Goal: Task Accomplishment & Management: Manage account settings

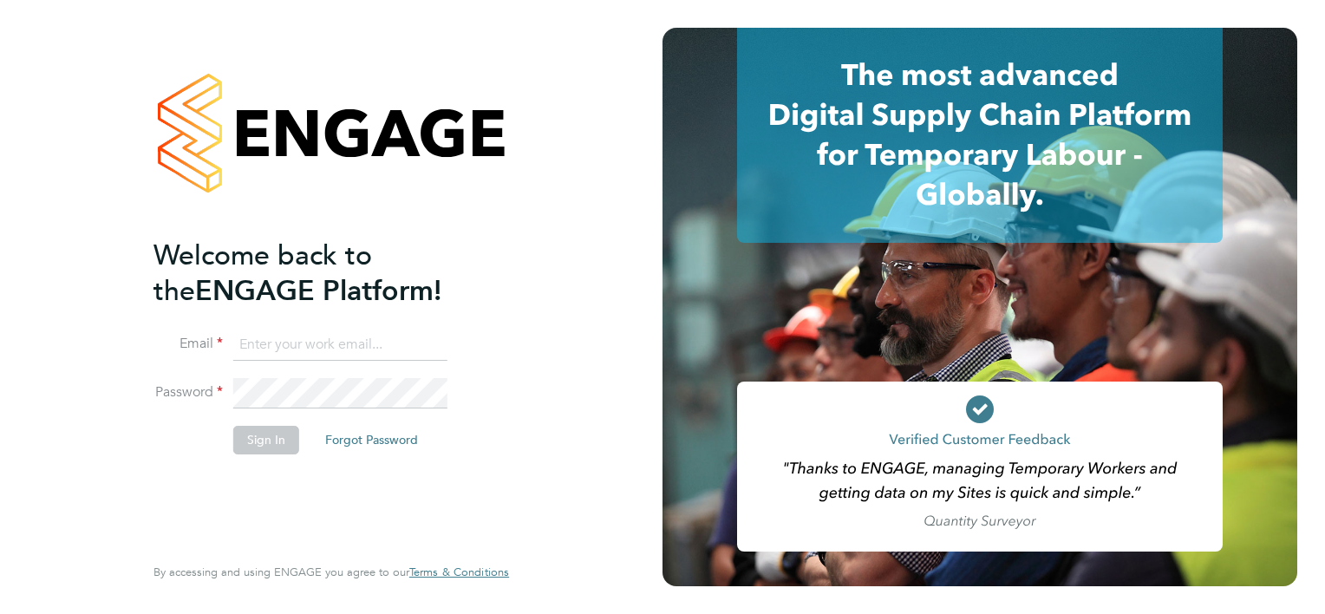
click at [320, 347] on input at bounding box center [340, 344] width 214 height 31
type input "kirsten.renton@apleona.com"
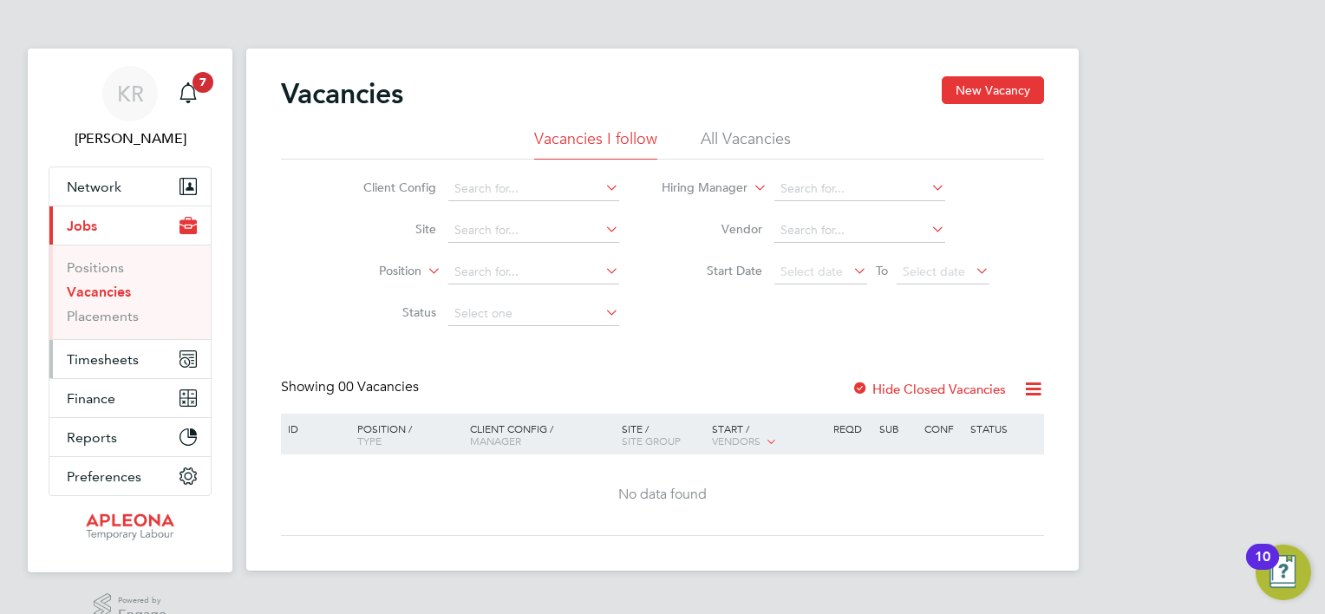
click at [170, 358] on button "Timesheets" at bounding box center [129, 359] width 161 height 38
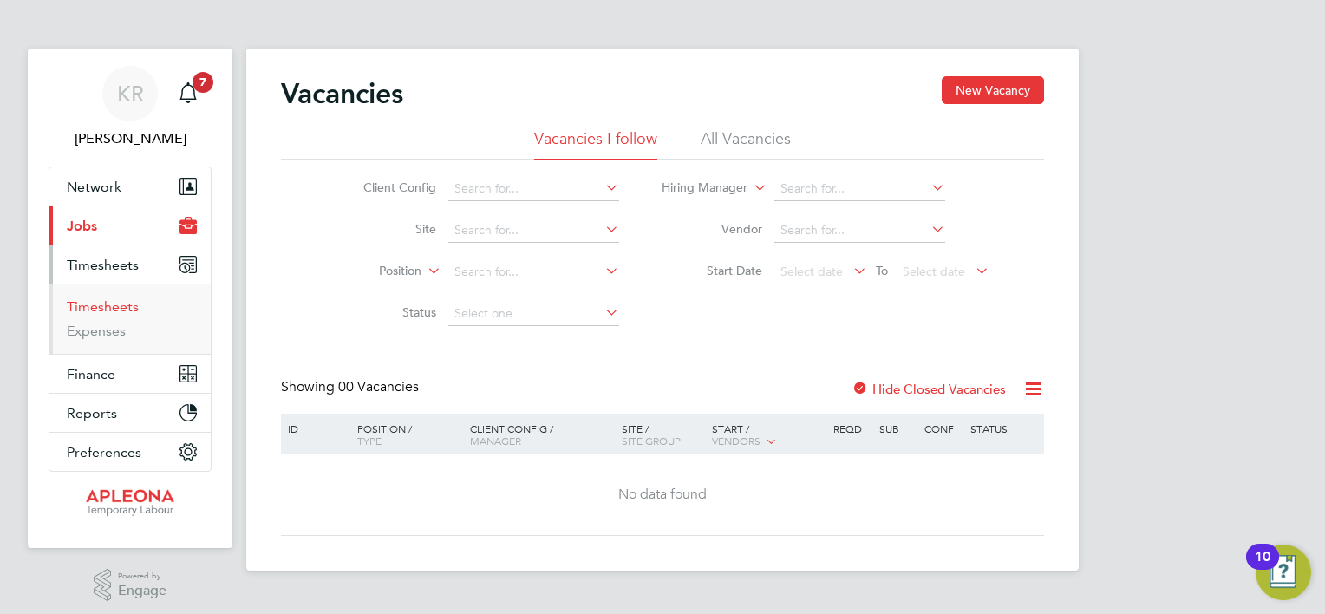
click at [133, 305] on link "Timesheets" at bounding box center [103, 306] width 72 height 16
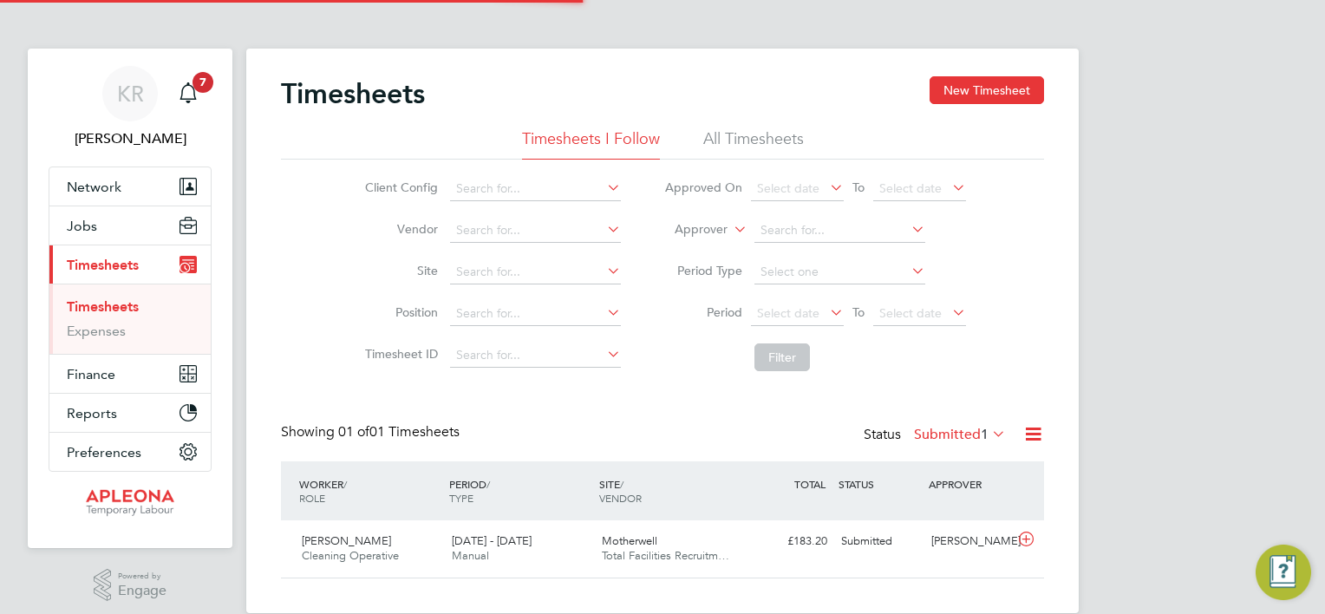
scroll to position [43, 151]
click at [965, 538] on div "[PERSON_NAME]" at bounding box center [969, 541] width 90 height 29
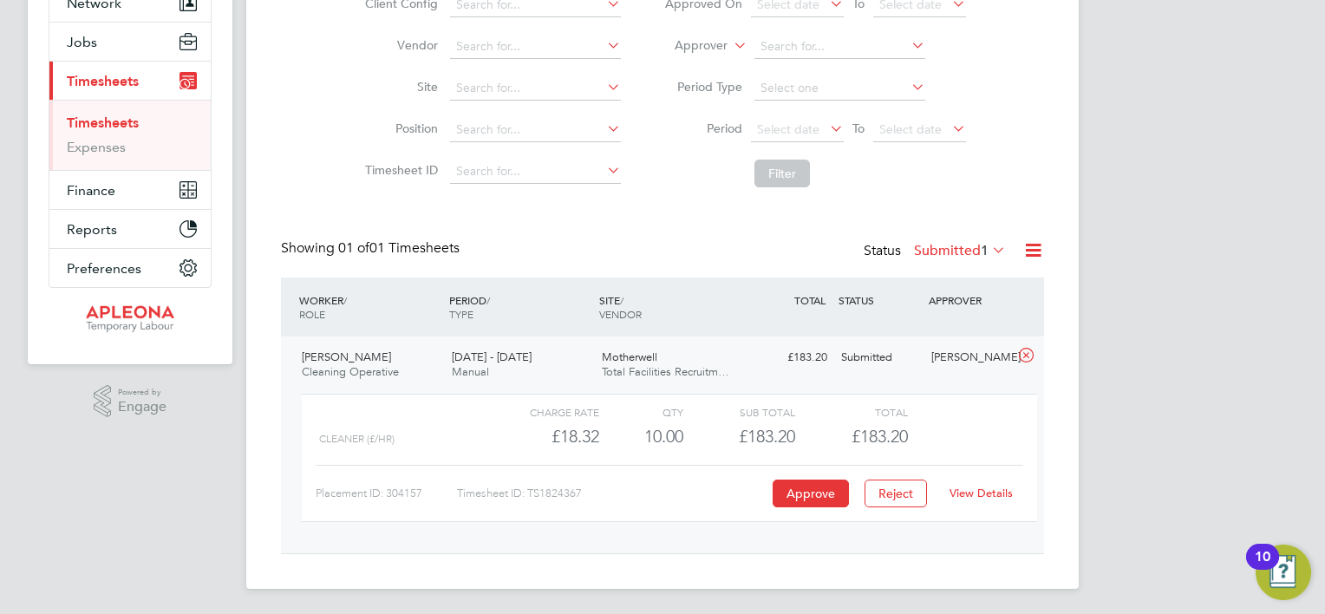
scroll to position [185, 0]
click at [824, 484] on button "Approve" at bounding box center [811, 493] width 76 height 28
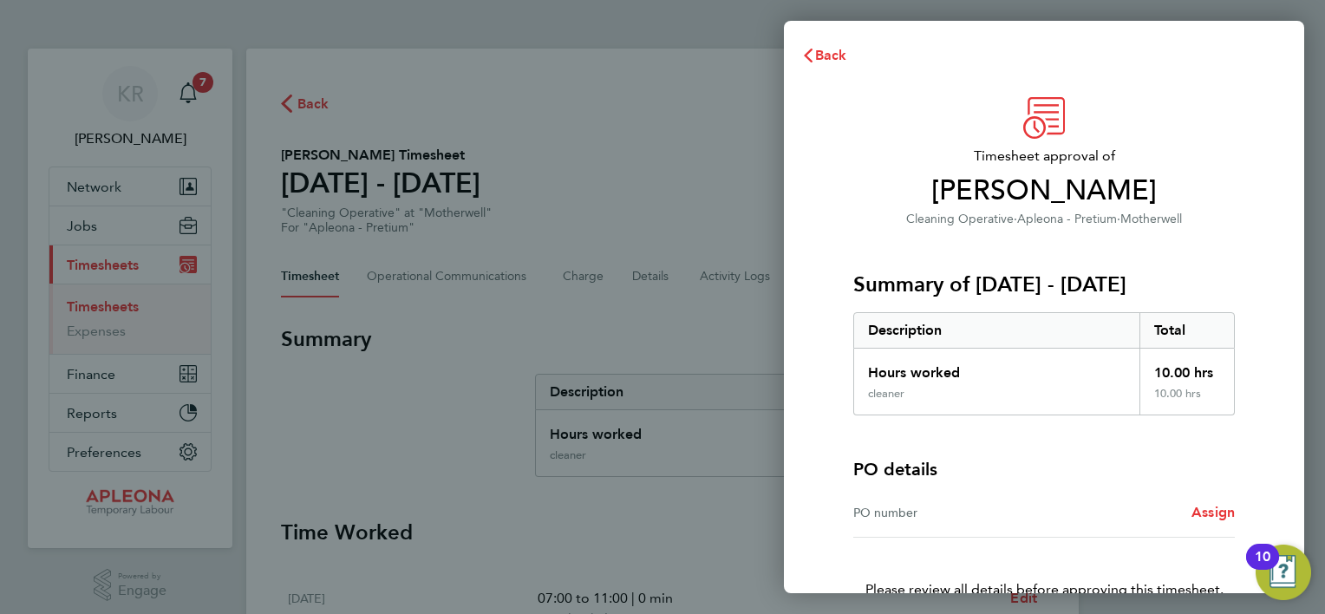
drag, startPoint x: 1061, startPoint y: 513, endPoint x: 1068, endPoint y: 496, distance: 18.7
click at [1068, 496] on div "PO number Assign" at bounding box center [1044, 512] width 382 height 49
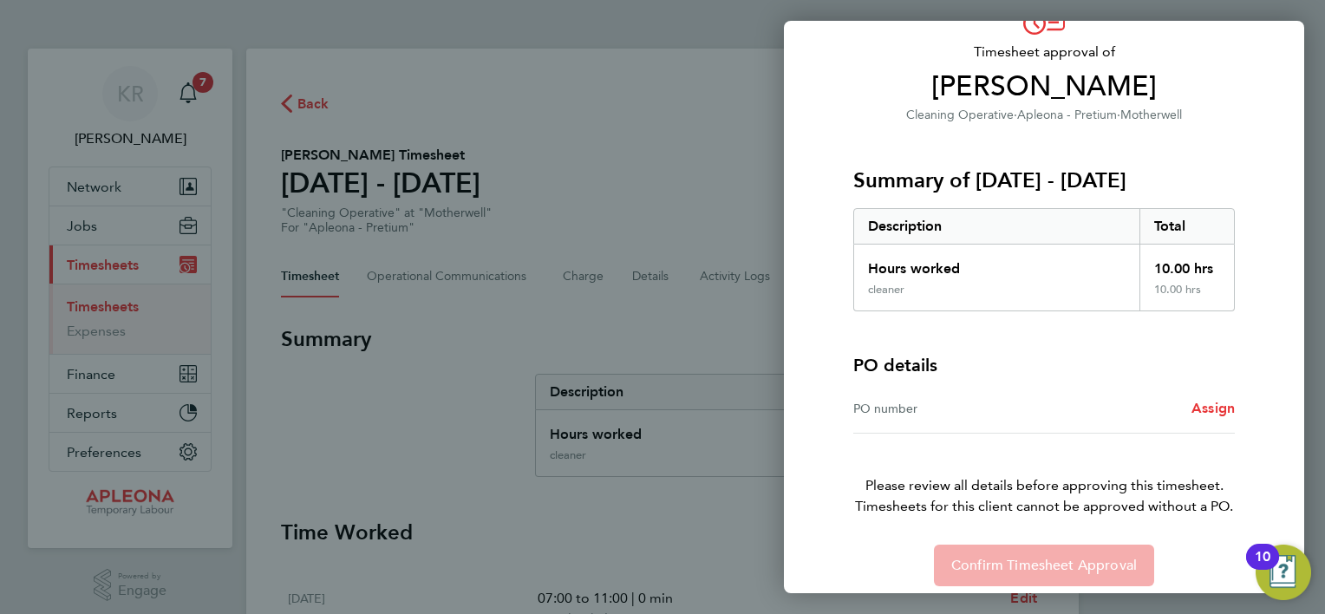
scroll to position [117, 0]
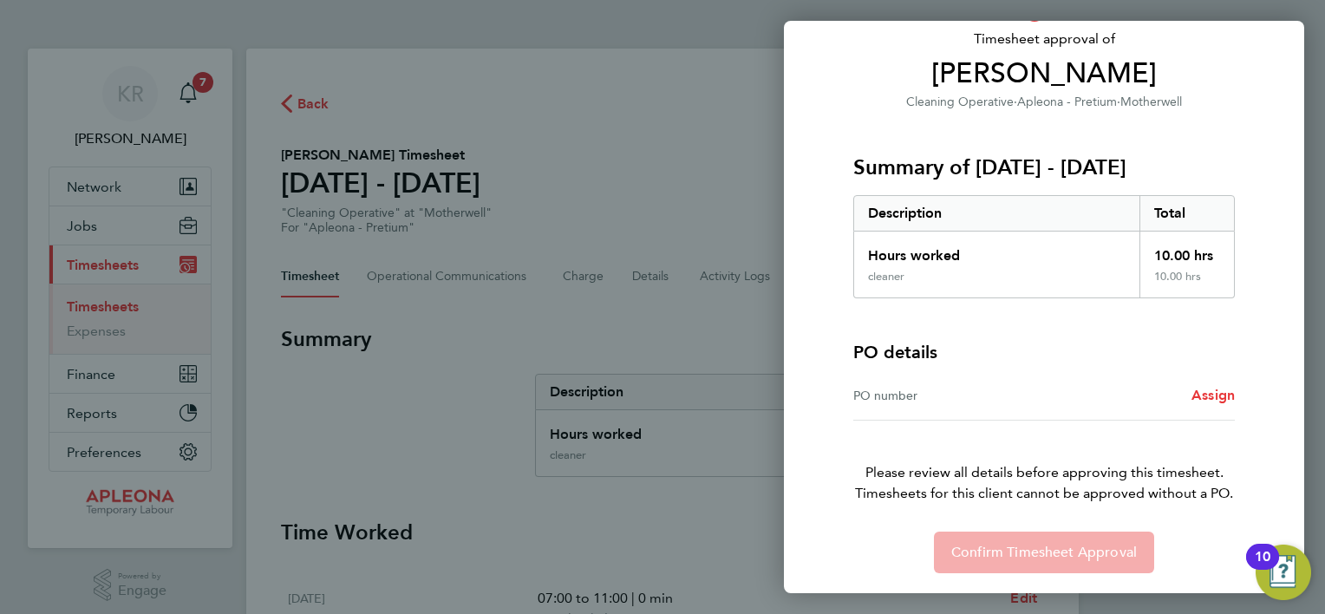
click at [1052, 551] on div "Confirm Timesheet Approval" at bounding box center [1043, 553] width 423 height 42
click at [893, 405] on div "PO number Assign" at bounding box center [1044, 395] width 382 height 49
click at [1220, 395] on span "Assign" at bounding box center [1212, 395] width 43 height 16
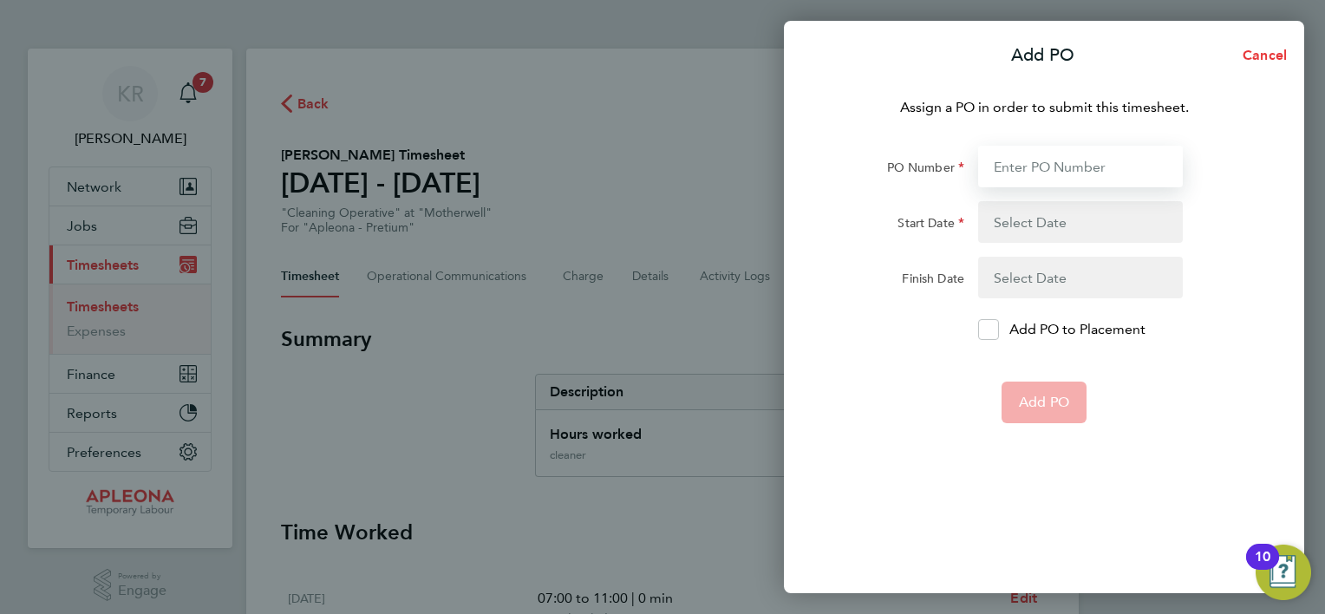
paste input "PO2526268"
type input "PO2526268"
type input "17 Sep 25"
type input "03 Oct 25"
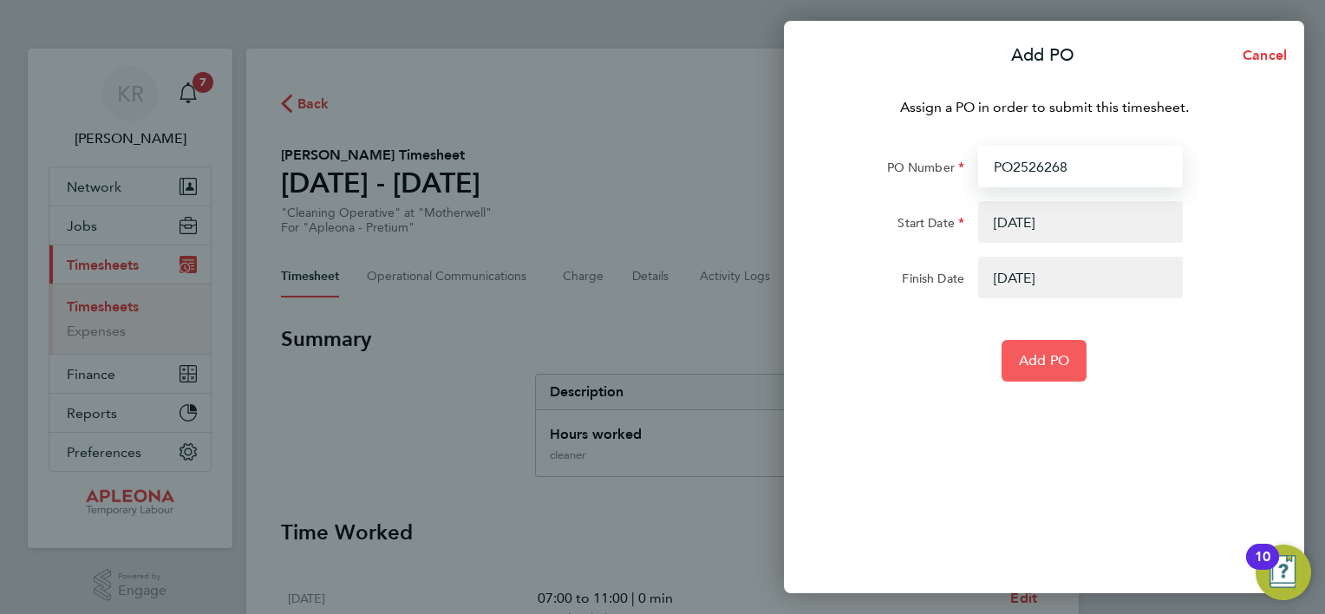
type input "PO2526268"
click at [1043, 355] on span "Add PO" at bounding box center [1044, 360] width 50 height 17
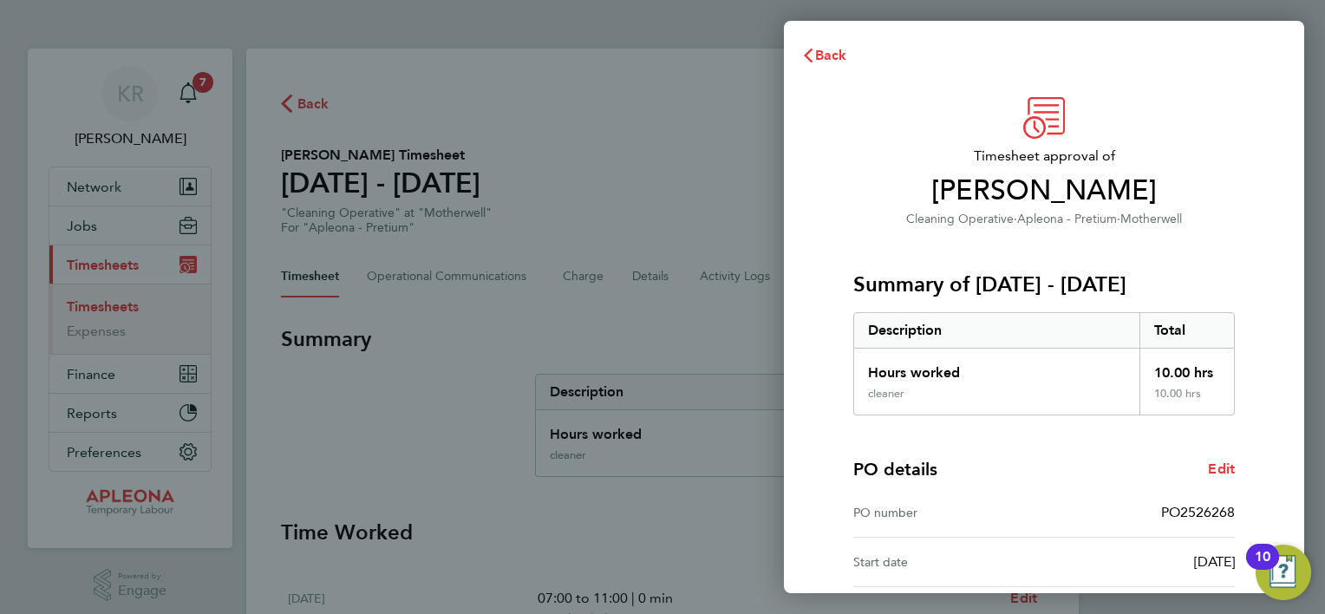
click at [1242, 197] on div "Timesheet approval of Jade Davidson Cleaning Operative · Apleona - Pretium · Mo…" at bounding box center [1043, 443] width 423 height 692
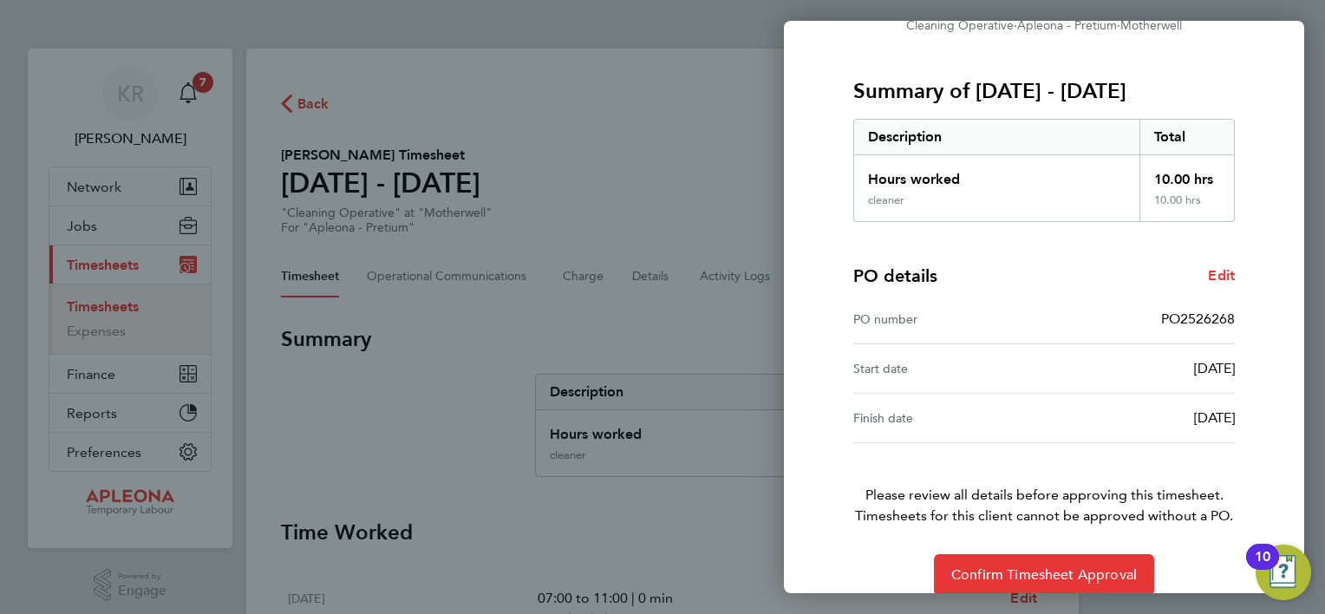
scroll to position [215, 0]
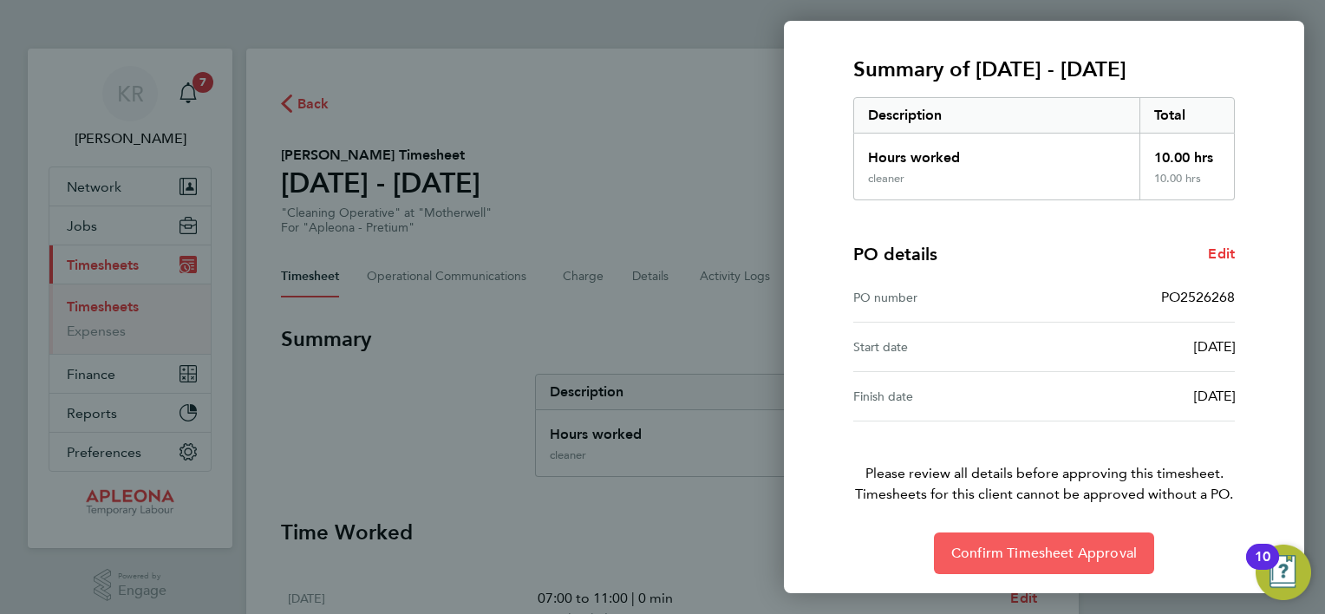
click at [1091, 545] on span "Confirm Timesheet Approval" at bounding box center [1044, 553] width 186 height 17
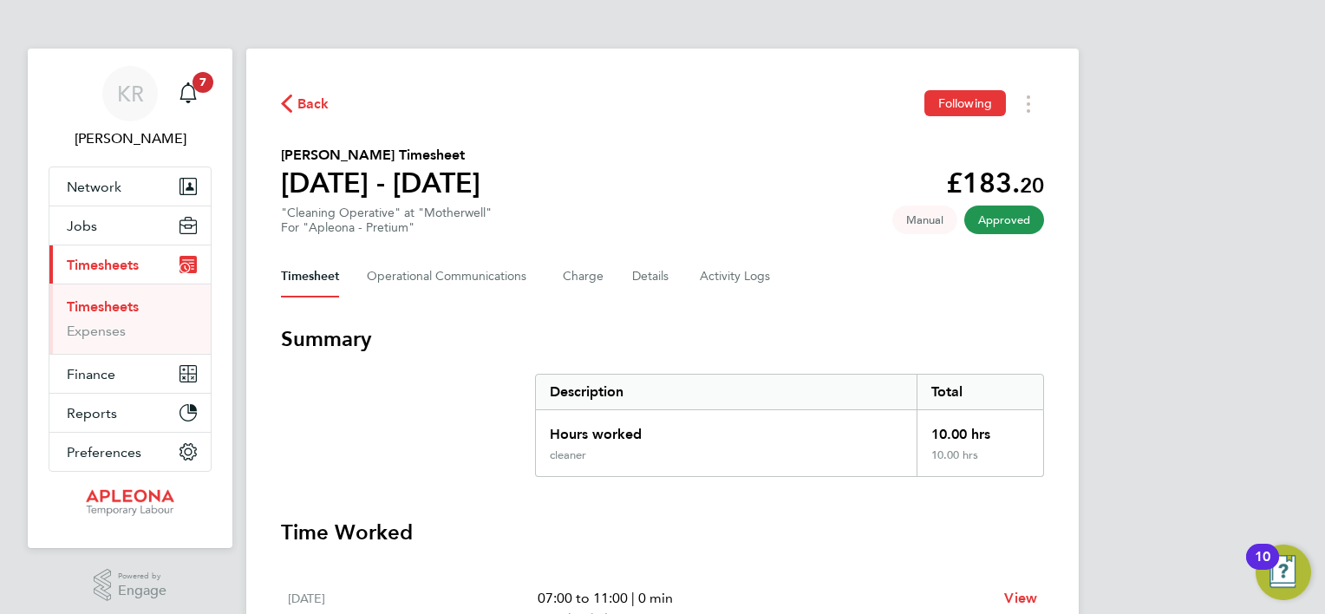
click at [100, 311] on link "Timesheets" at bounding box center [103, 306] width 72 height 16
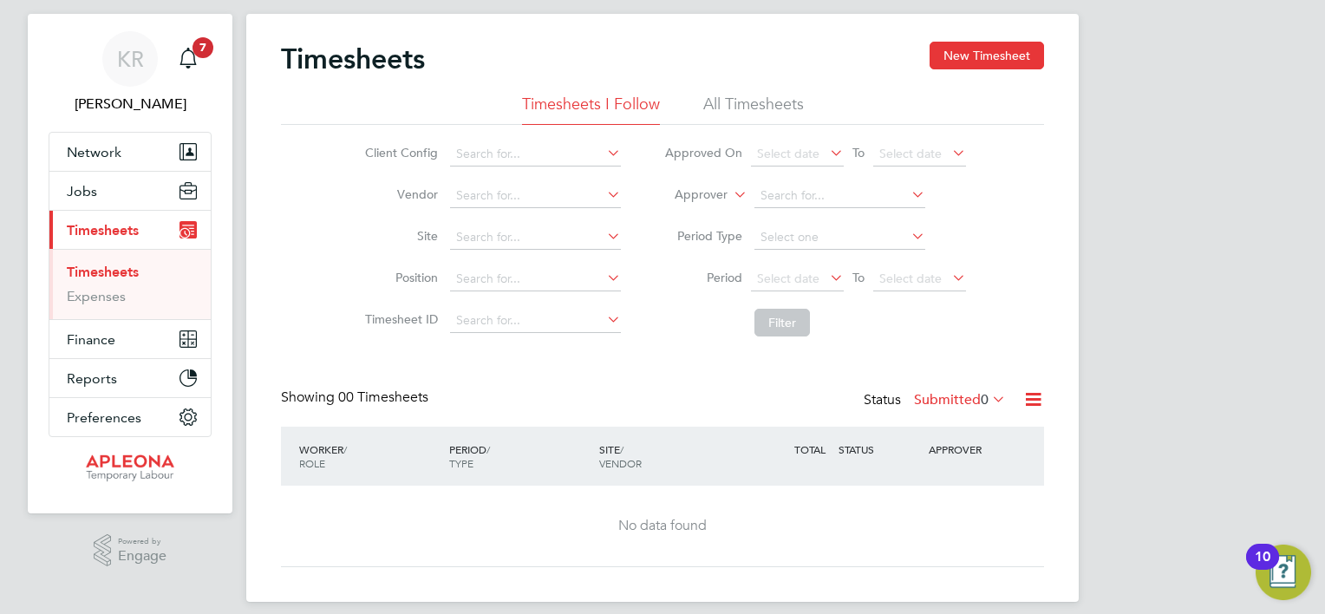
scroll to position [49, 0]
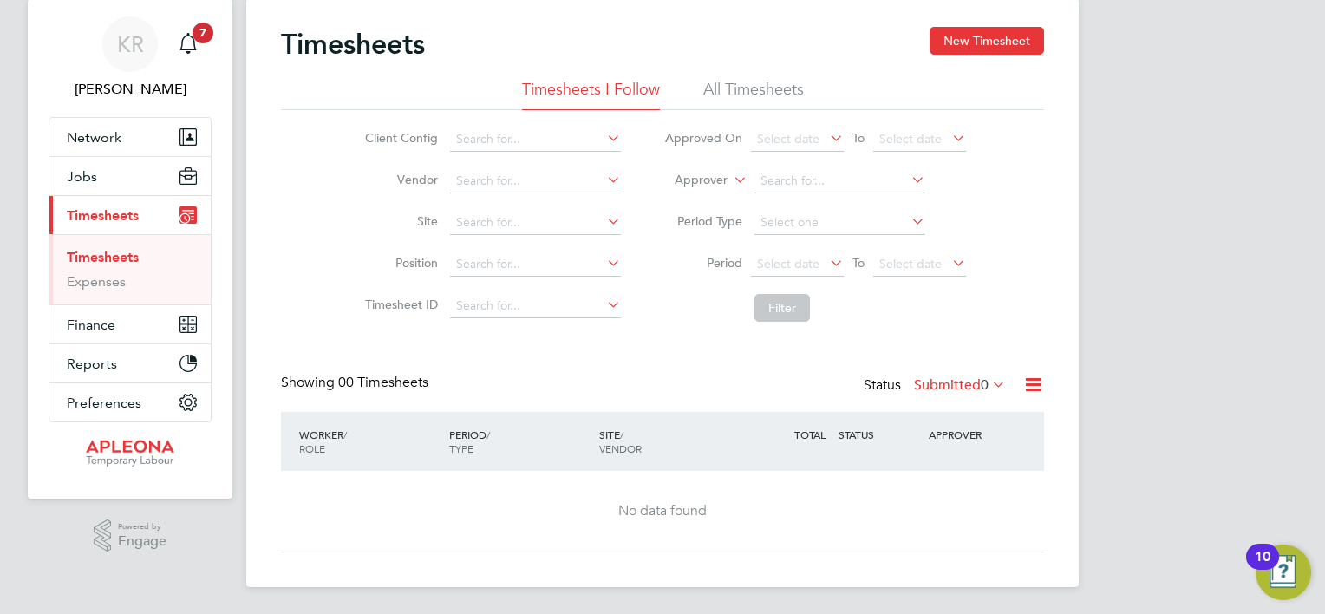
click at [114, 256] on link "Timesheets" at bounding box center [103, 257] width 72 height 16
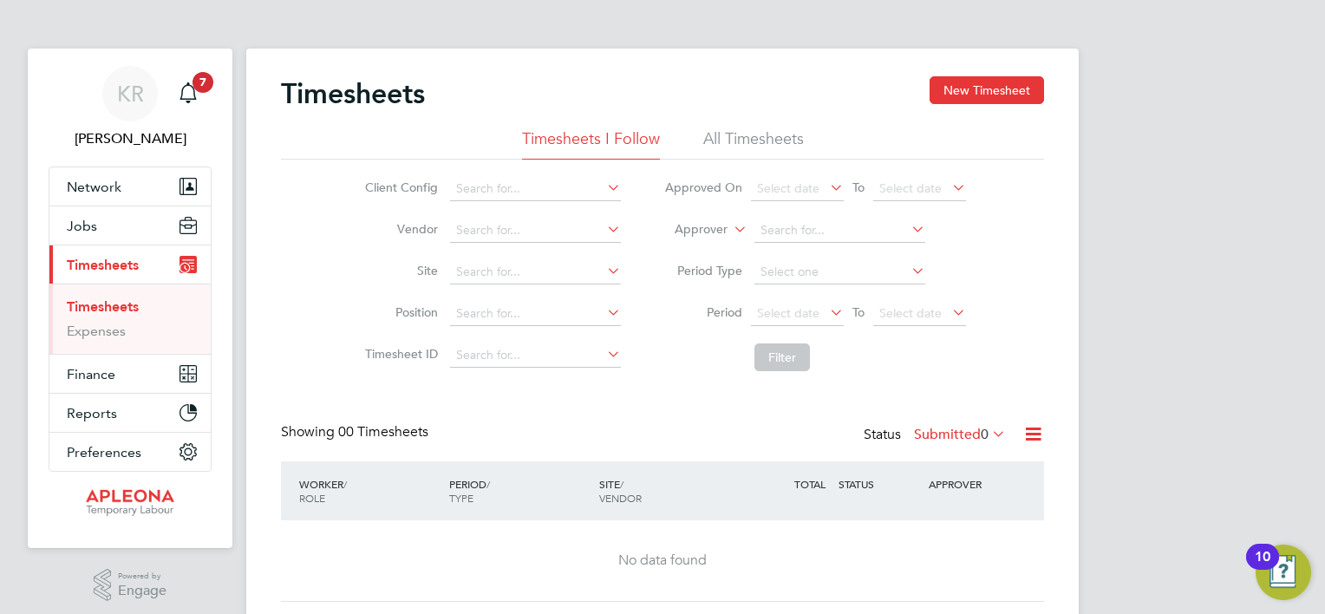
click at [718, 140] on li "All Timesheets" at bounding box center [753, 143] width 101 height 31
